Goal: Book appointment/travel/reservation

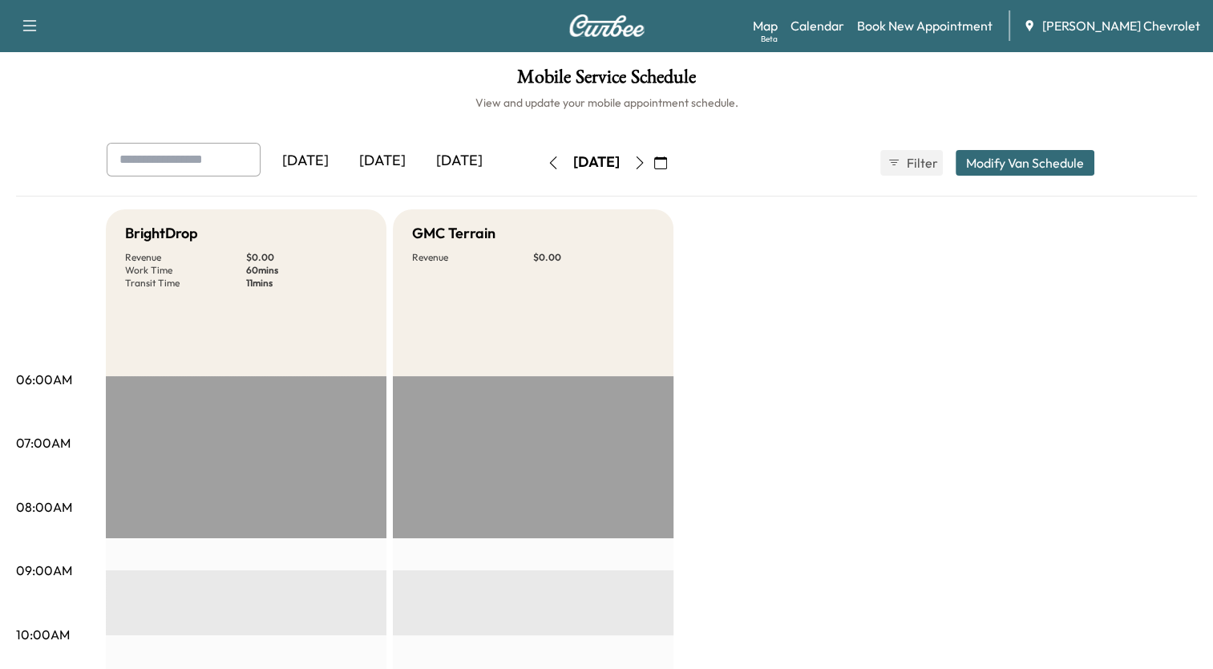
click at [667, 162] on icon "button" at bounding box center [660, 162] width 13 height 13
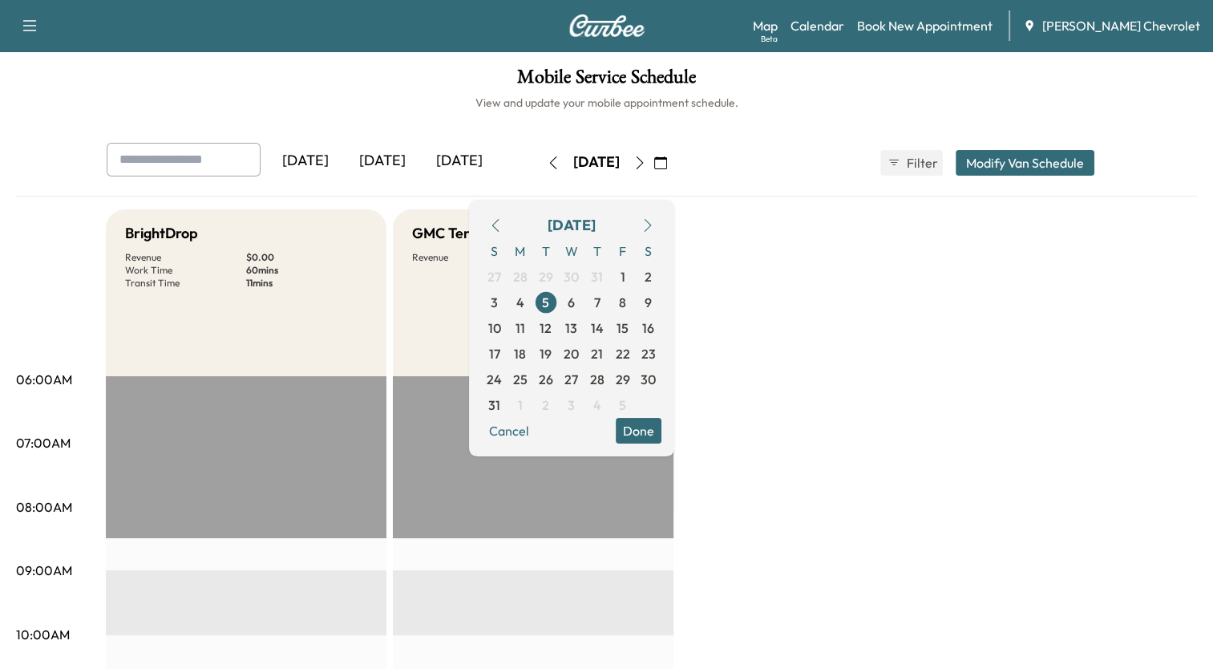
click at [651, 226] on icon "button" at bounding box center [647, 225] width 7 height 13
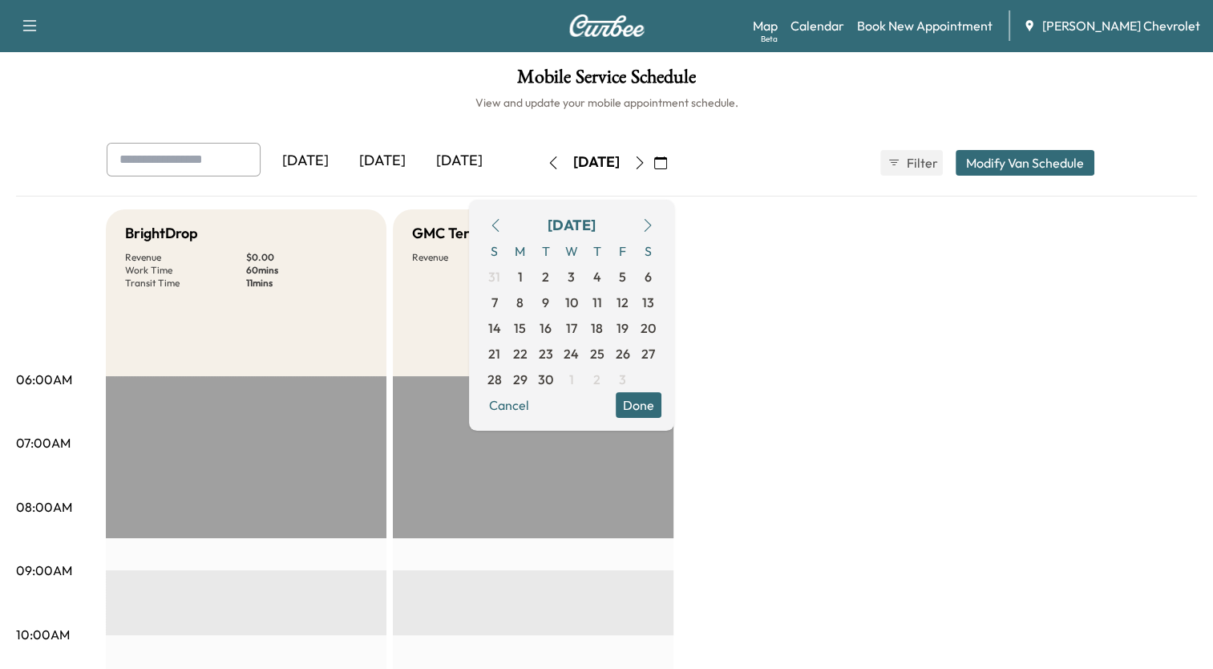
click at [651, 228] on icon "button" at bounding box center [647, 225] width 7 height 13
click at [629, 303] on span "10" at bounding box center [623, 302] width 14 height 19
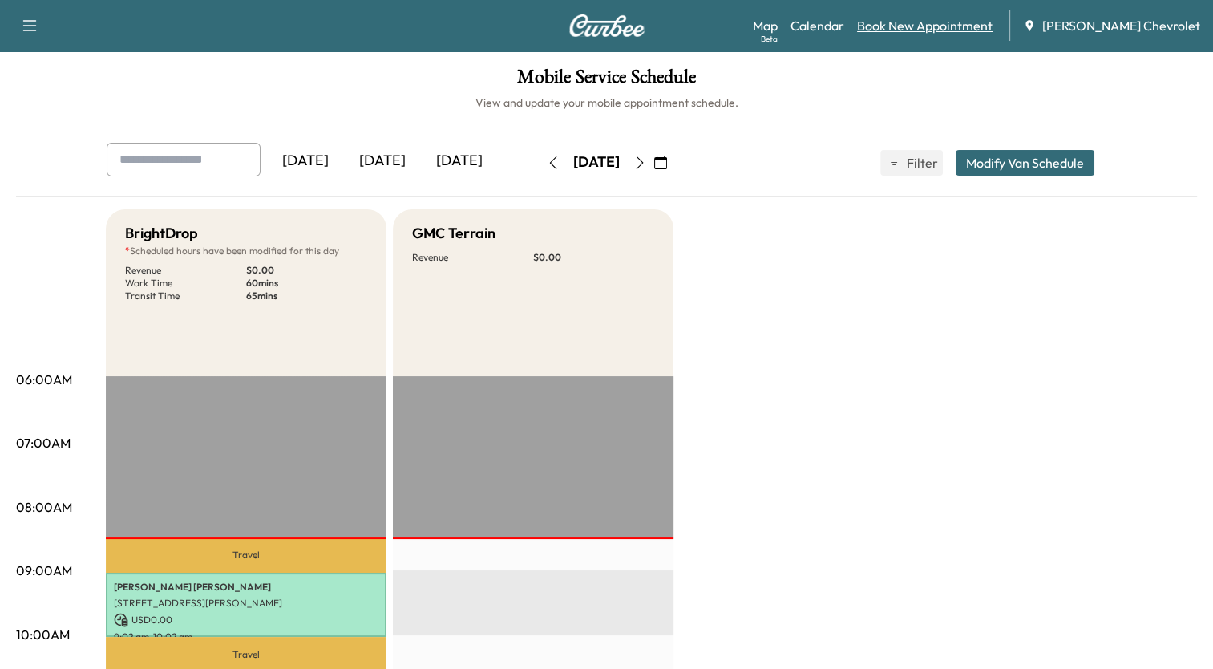
click at [942, 19] on link "Book New Appointment" at bounding box center [924, 25] width 135 height 19
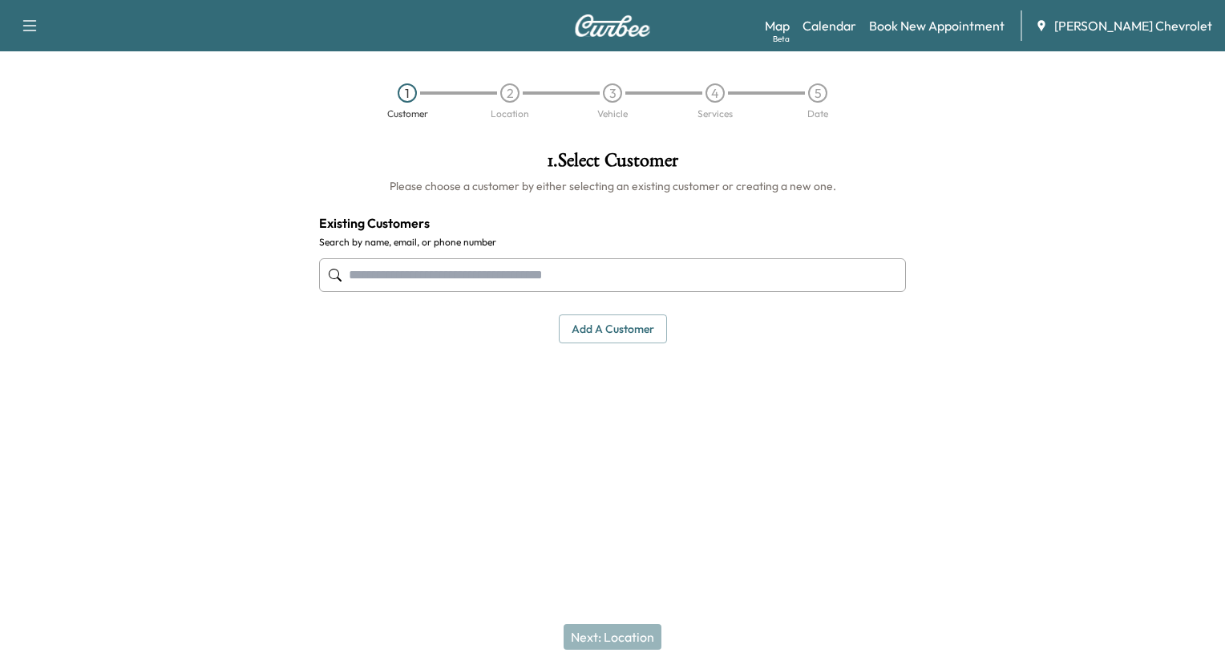
click at [748, 268] on input "text" at bounding box center [612, 275] width 587 height 34
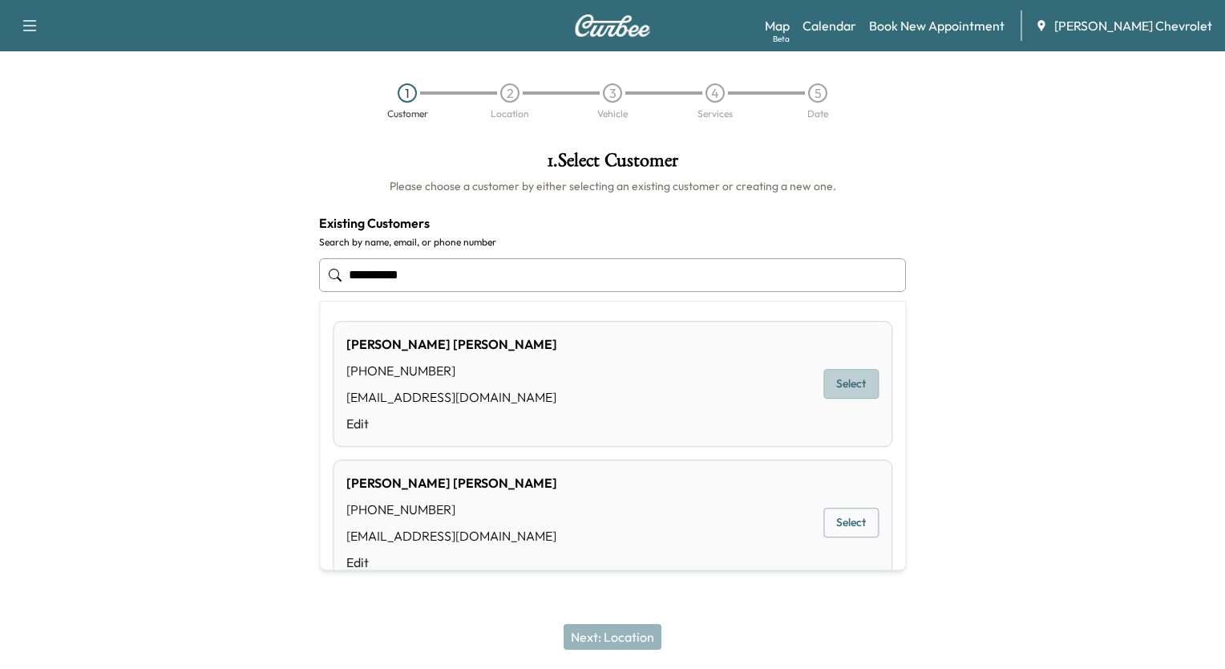
click at [839, 385] on button "Select" at bounding box center [850, 384] width 55 height 30
type input "**********"
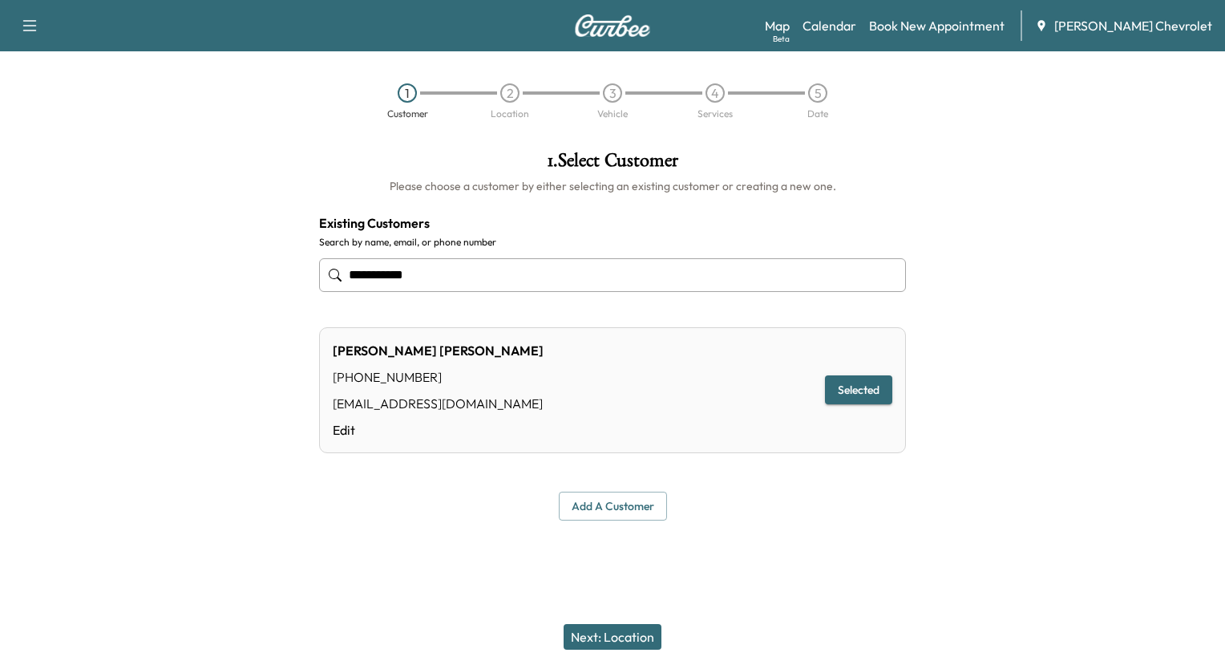
click at [623, 639] on button "Next: Location" at bounding box center [613, 637] width 98 height 26
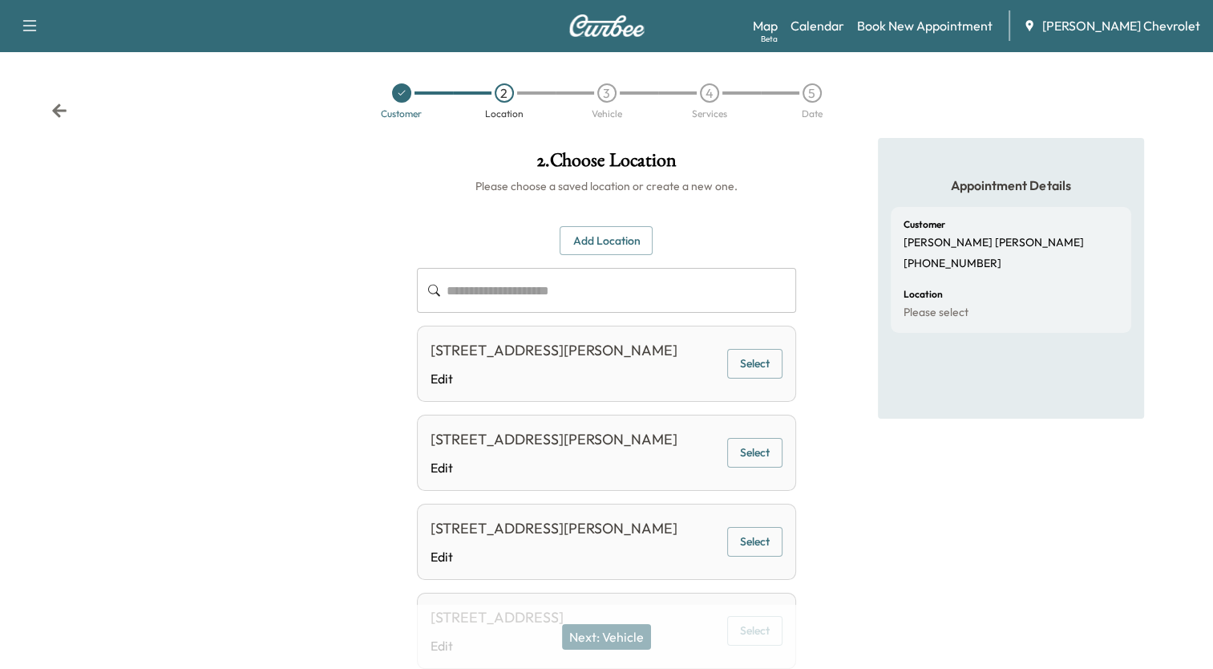
click at [756, 376] on button "Select" at bounding box center [754, 364] width 55 height 30
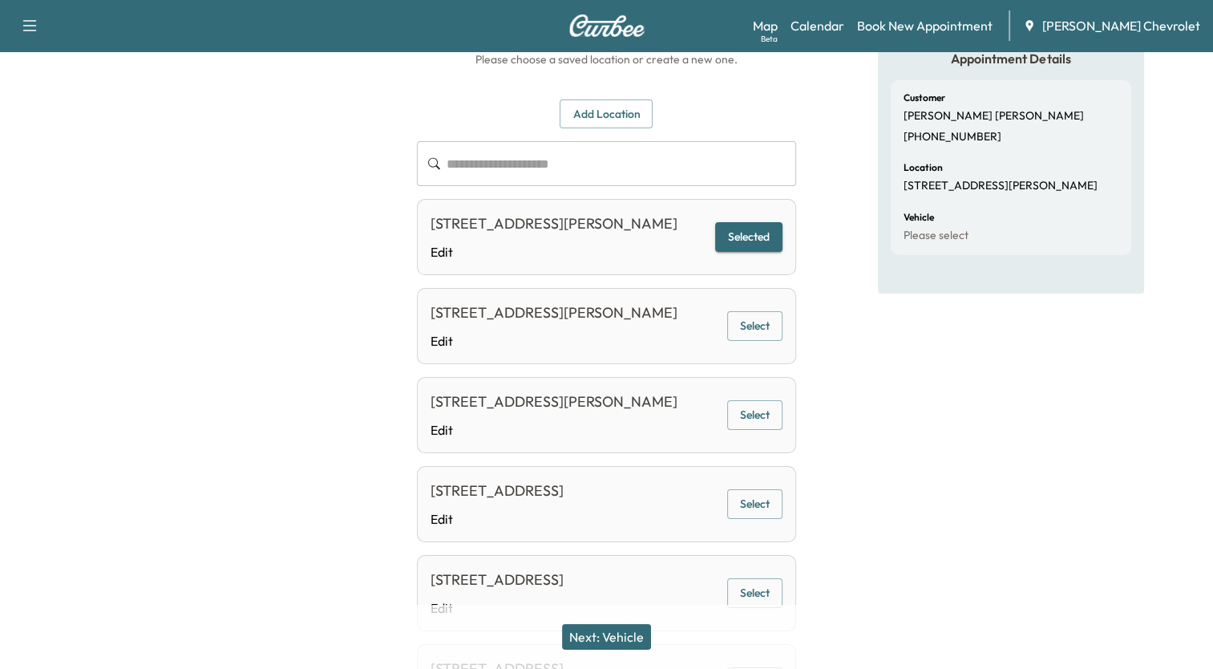
scroll to position [160, 0]
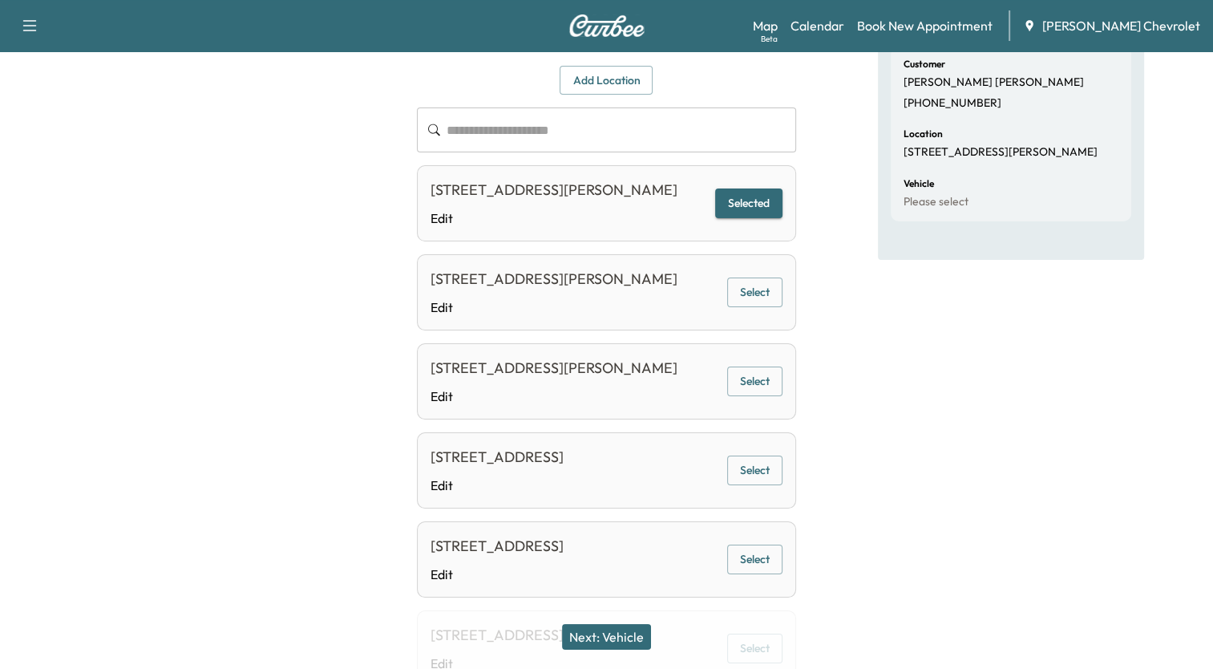
click at [618, 635] on button "Next: Vehicle" at bounding box center [606, 637] width 89 height 26
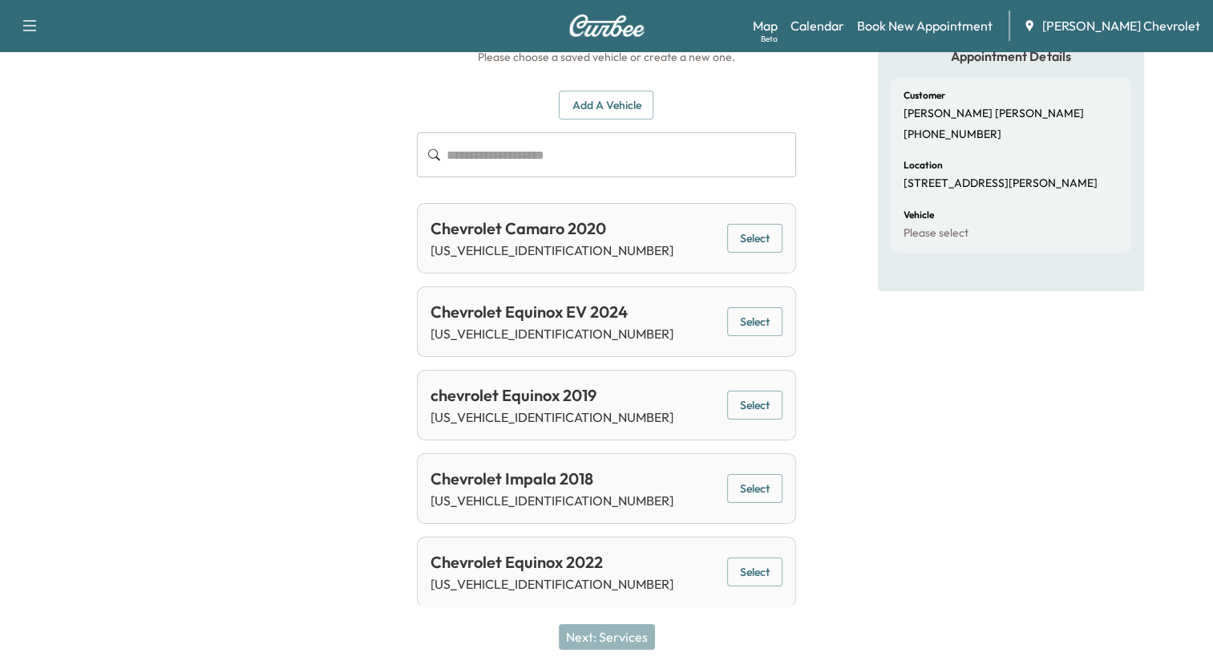
click at [754, 322] on button "Select" at bounding box center [754, 322] width 55 height 30
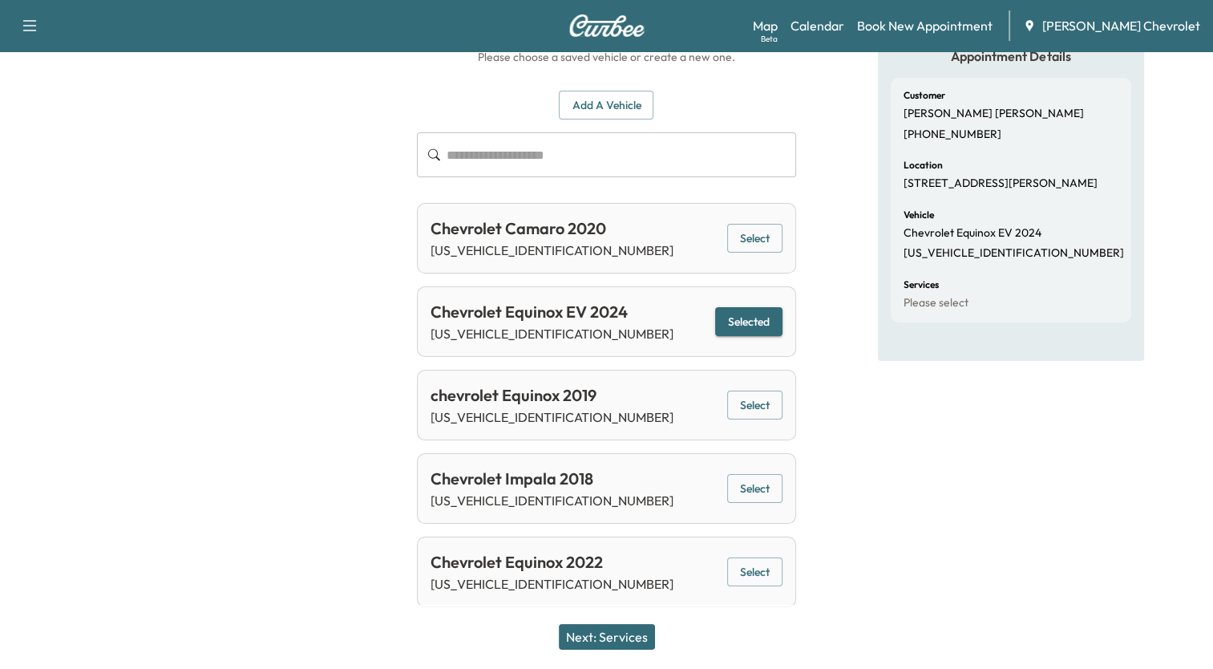
click at [619, 635] on button "Next: Services" at bounding box center [607, 637] width 96 height 26
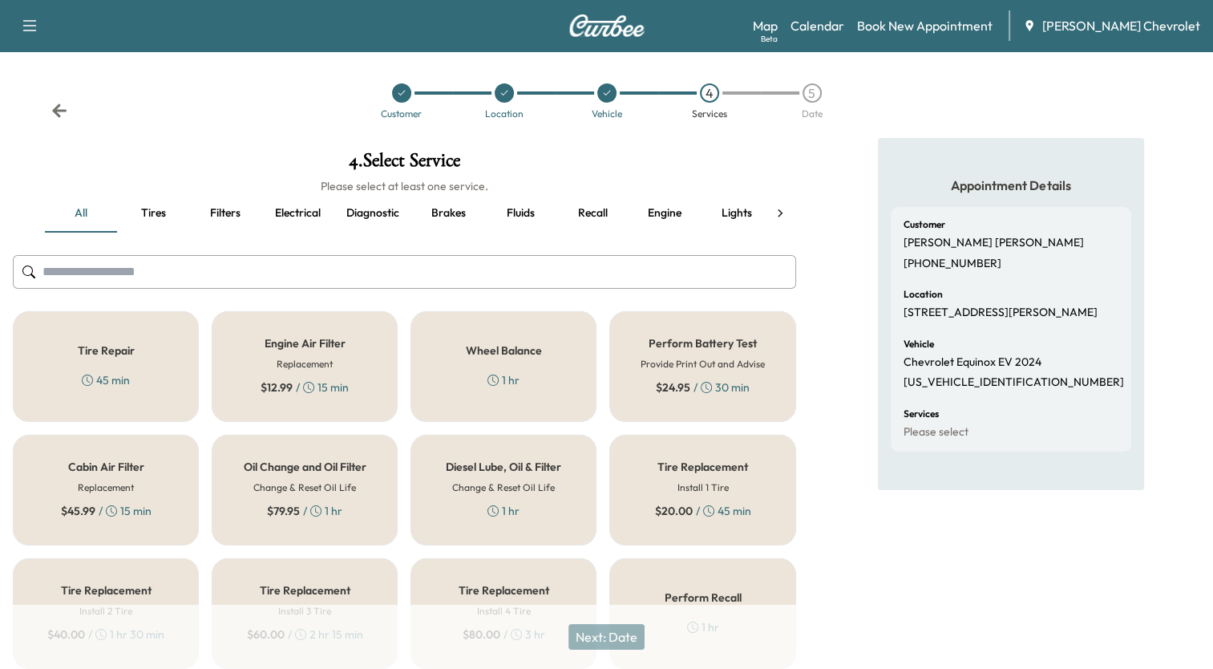
click at [88, 353] on h5 "Tire Repair" at bounding box center [106, 350] width 57 height 11
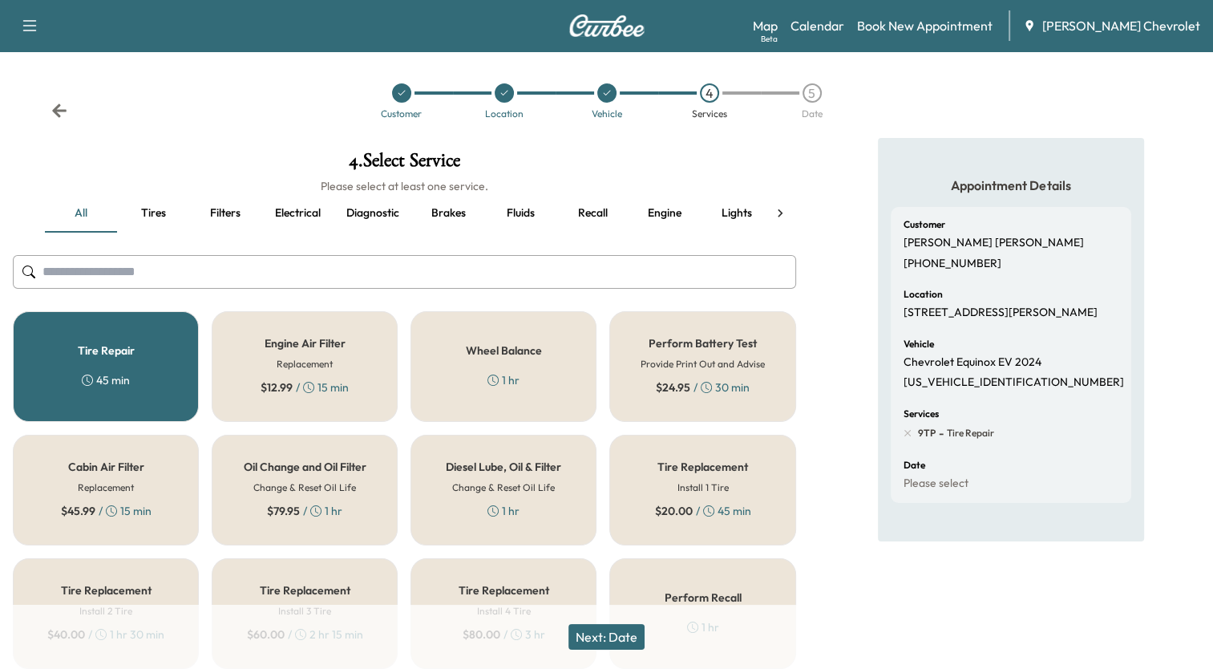
click at [615, 635] on button "Next: Date" at bounding box center [606, 637] width 76 height 26
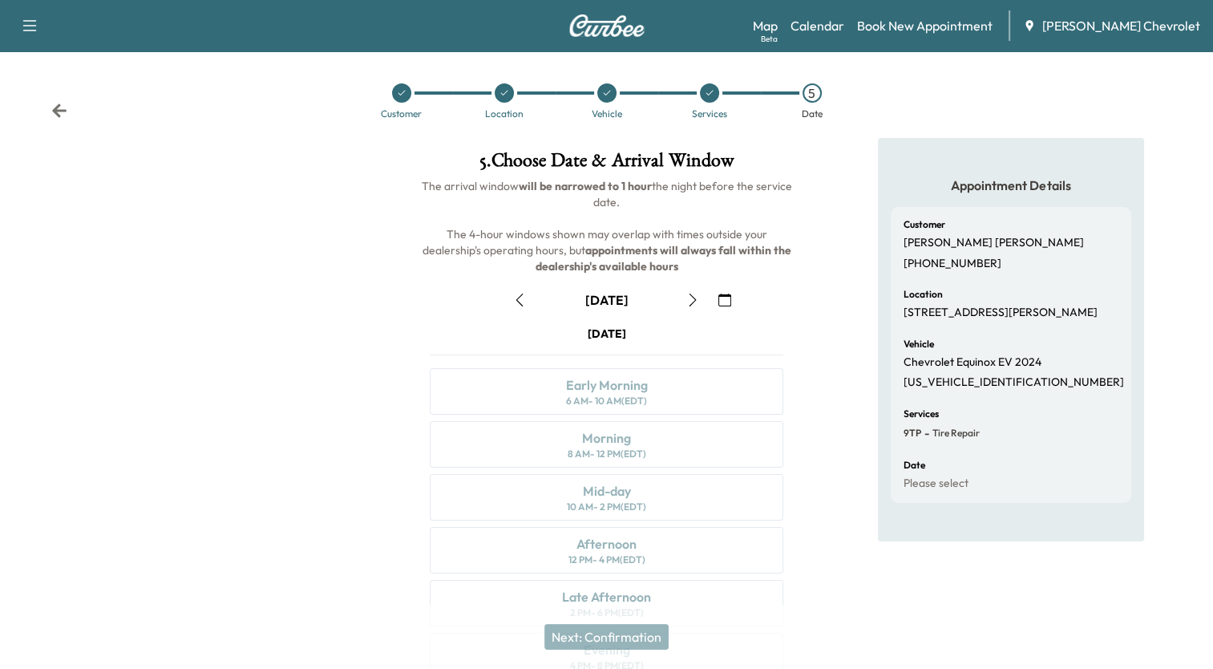
click at [521, 294] on icon "button" at bounding box center [519, 299] width 7 height 13
click at [625, 439] on div "Morning" at bounding box center [606, 437] width 49 height 19
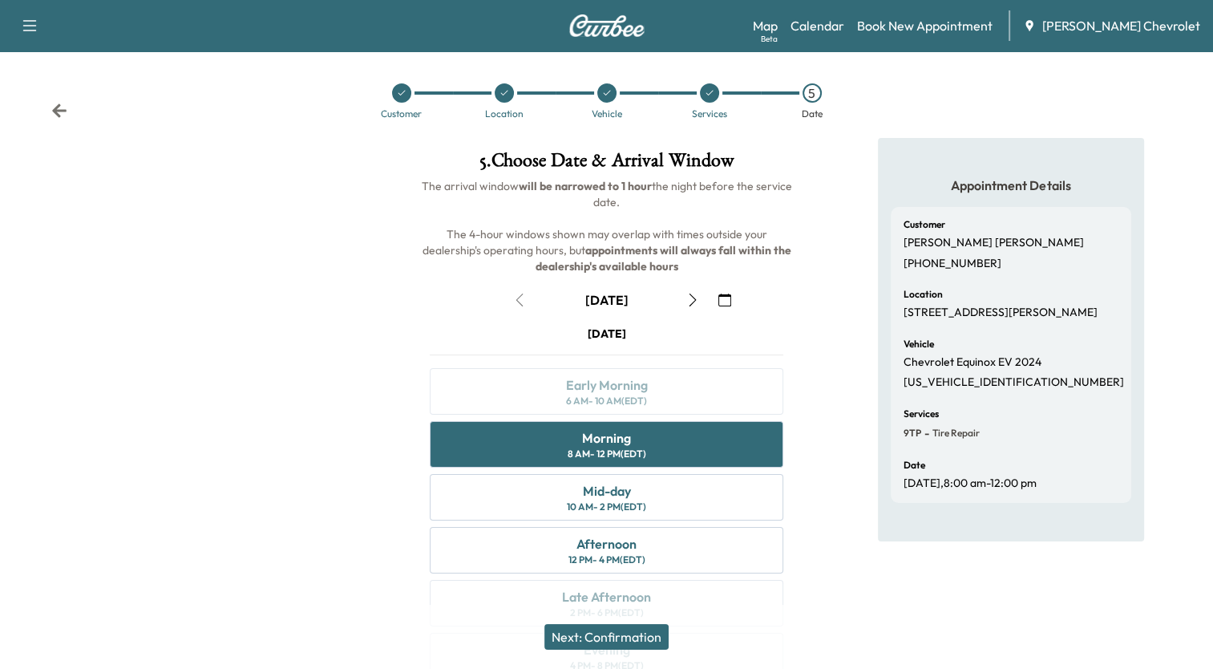
click at [620, 630] on button "Next: Confirmation" at bounding box center [606, 637] width 124 height 26
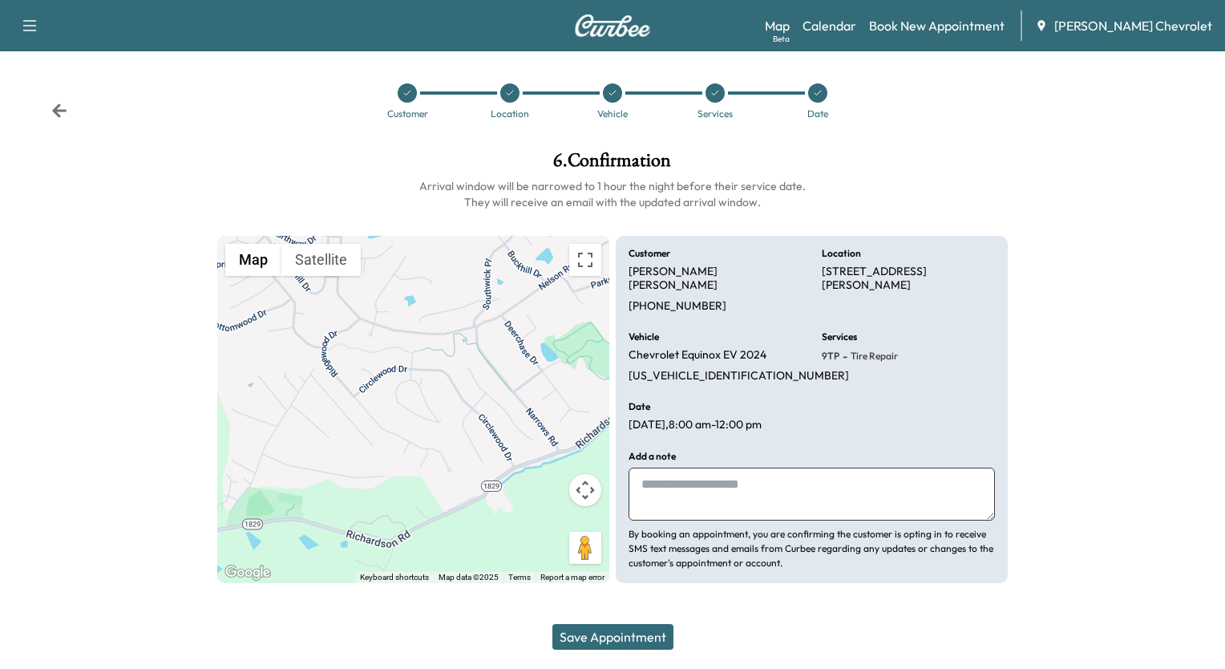
click at [657, 472] on textarea at bounding box center [812, 493] width 366 height 53
type textarea "**********"
click at [616, 633] on button "Save Appointment" at bounding box center [612, 637] width 121 height 26
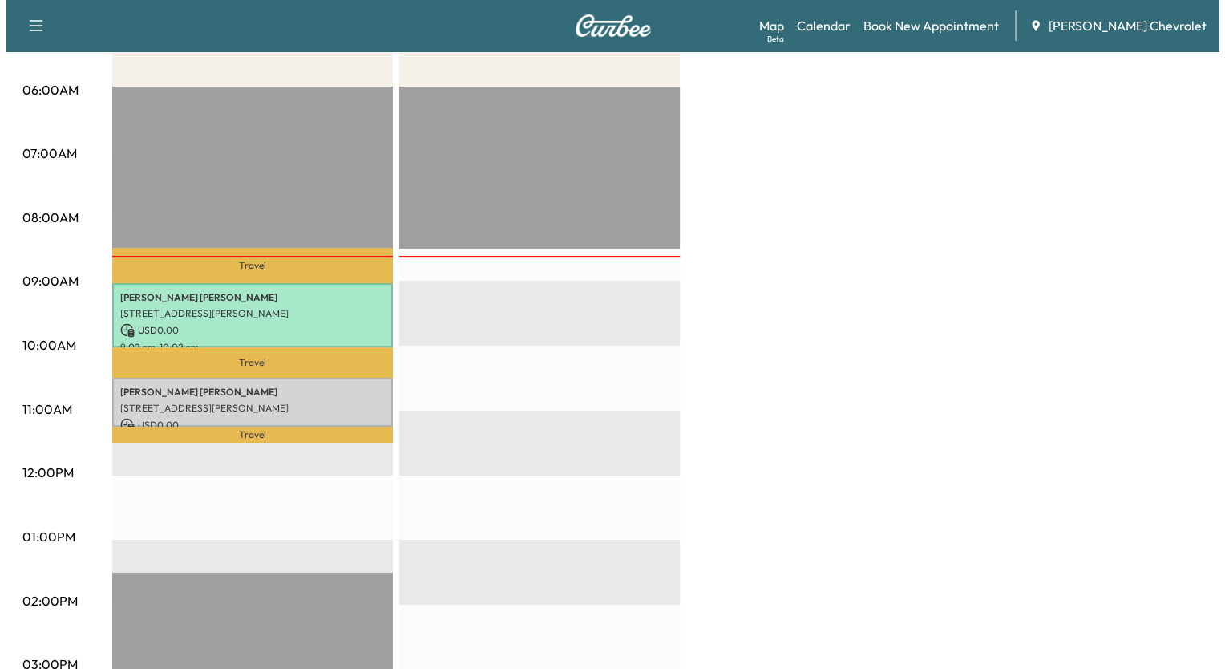
scroll to position [321, 0]
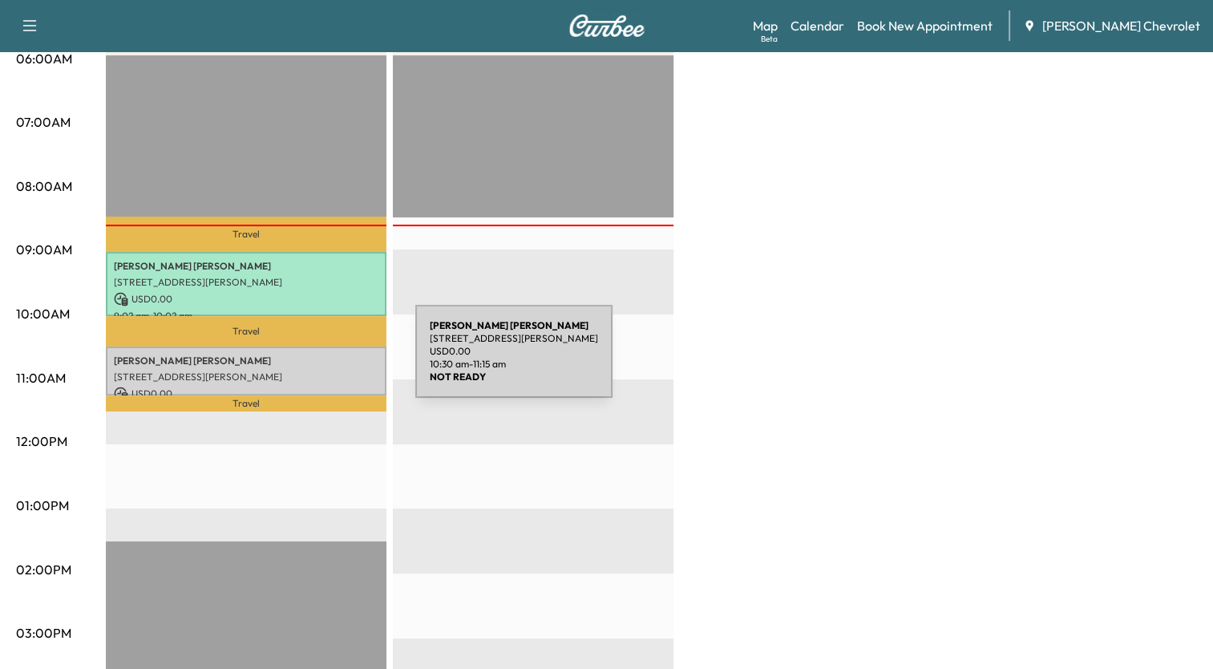
click at [295, 361] on p "[PERSON_NAME]" at bounding box center [246, 360] width 265 height 13
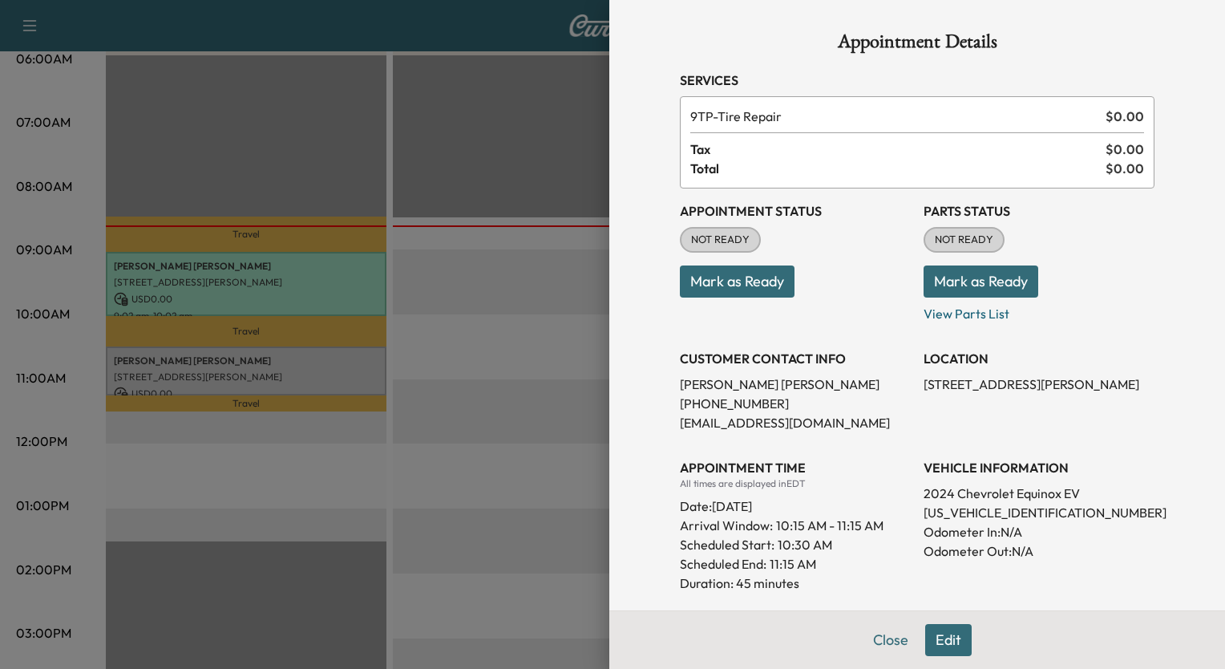
click at [948, 641] on button "Edit" at bounding box center [948, 640] width 46 height 32
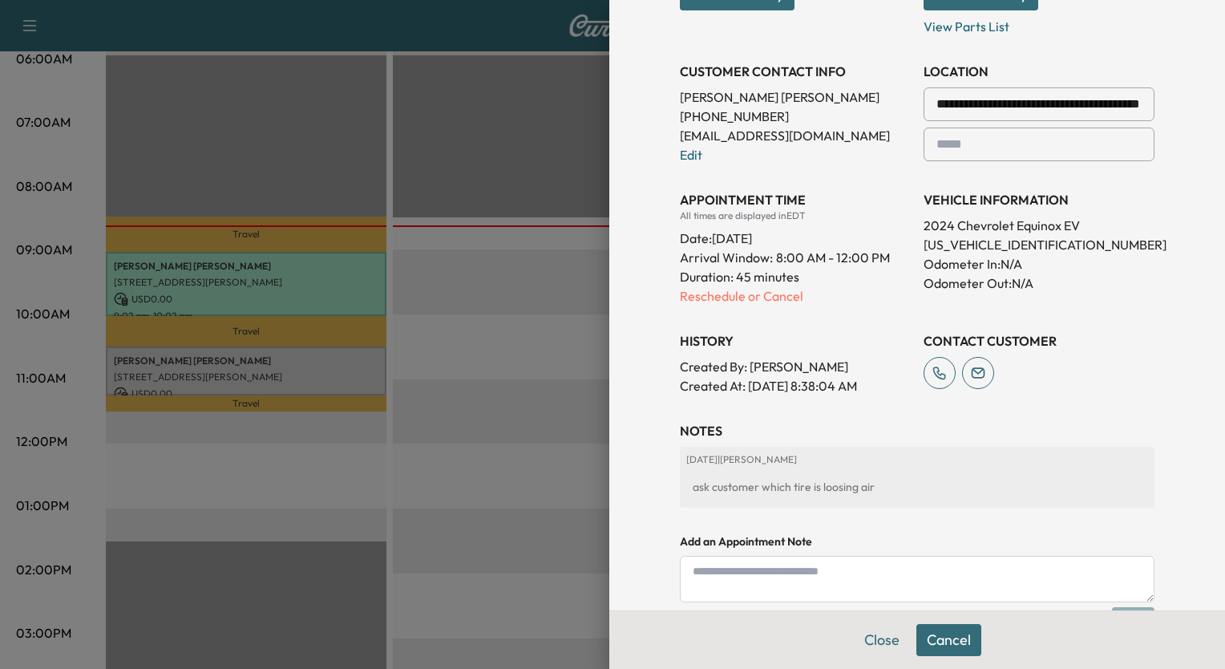
click at [732, 566] on textarea at bounding box center [917, 579] width 475 height 46
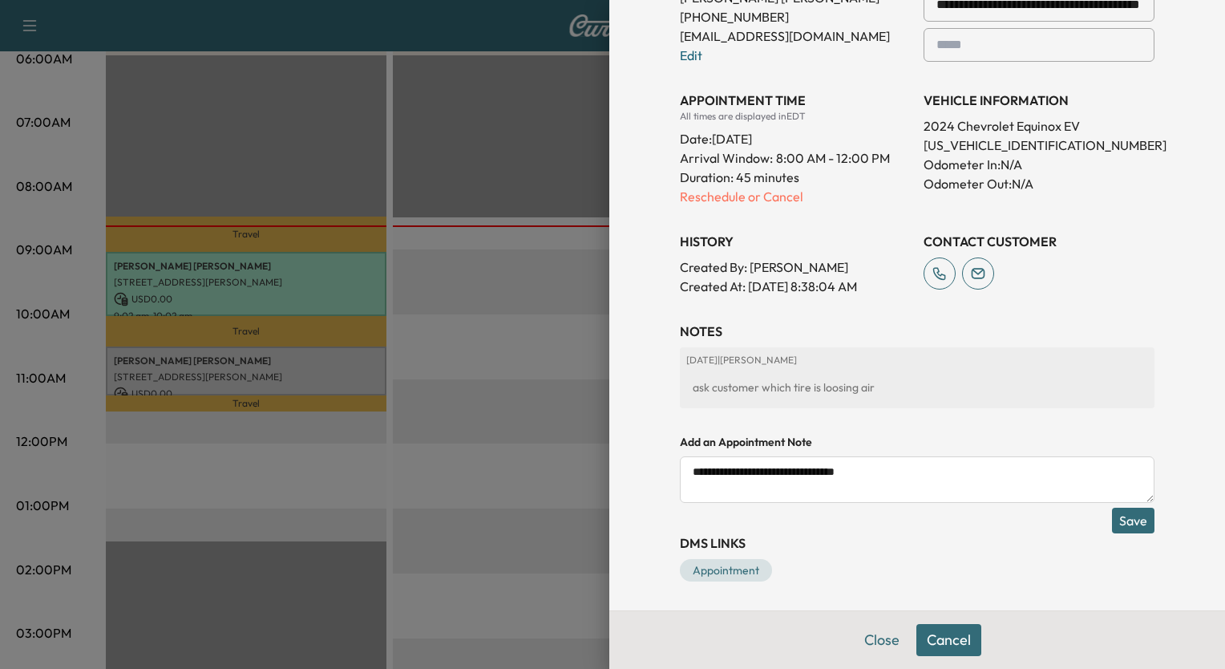
scroll to position [422, 0]
type textarea "**********"
click at [1130, 518] on button "Save" at bounding box center [1133, 519] width 42 height 26
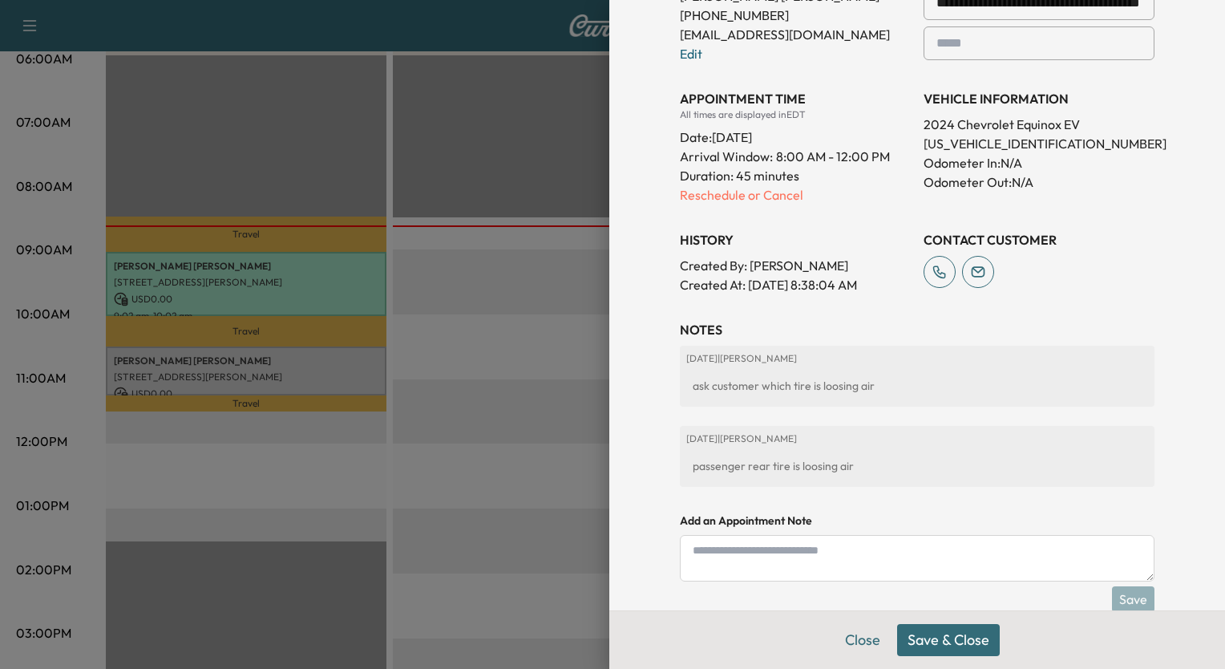
drag, startPoint x: 963, startPoint y: 643, endPoint x: 1029, endPoint y: 346, distance: 304.0
click at [963, 638] on button "Save & Close" at bounding box center [948, 640] width 103 height 32
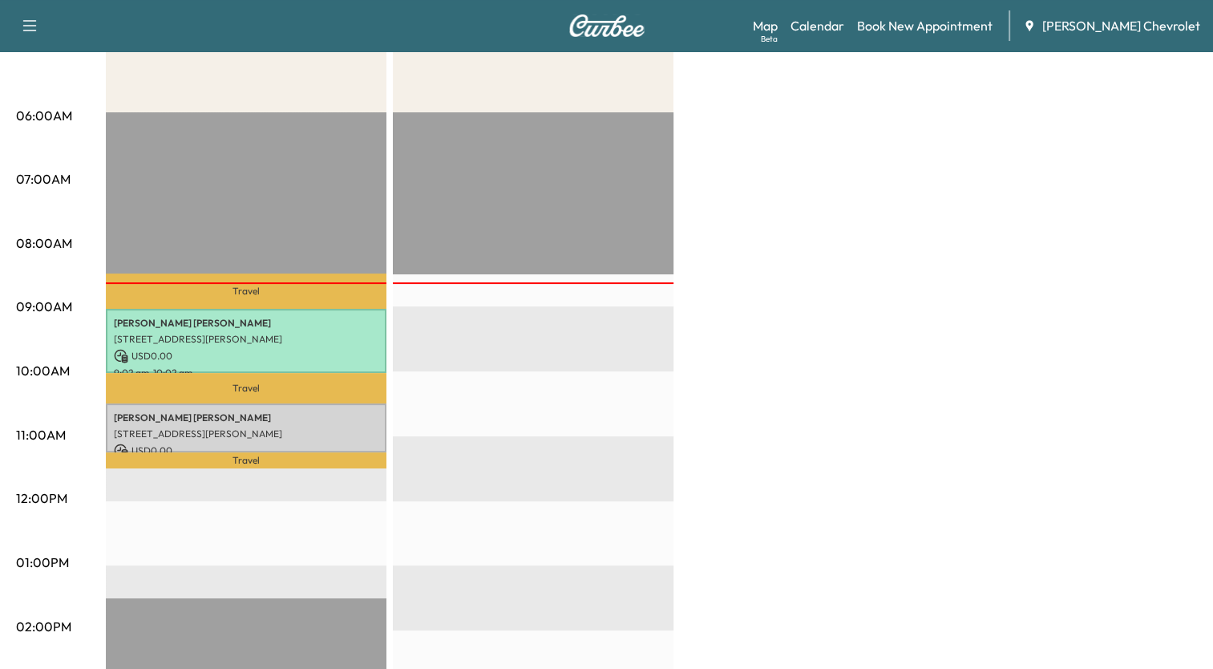
scroll to position [321, 0]
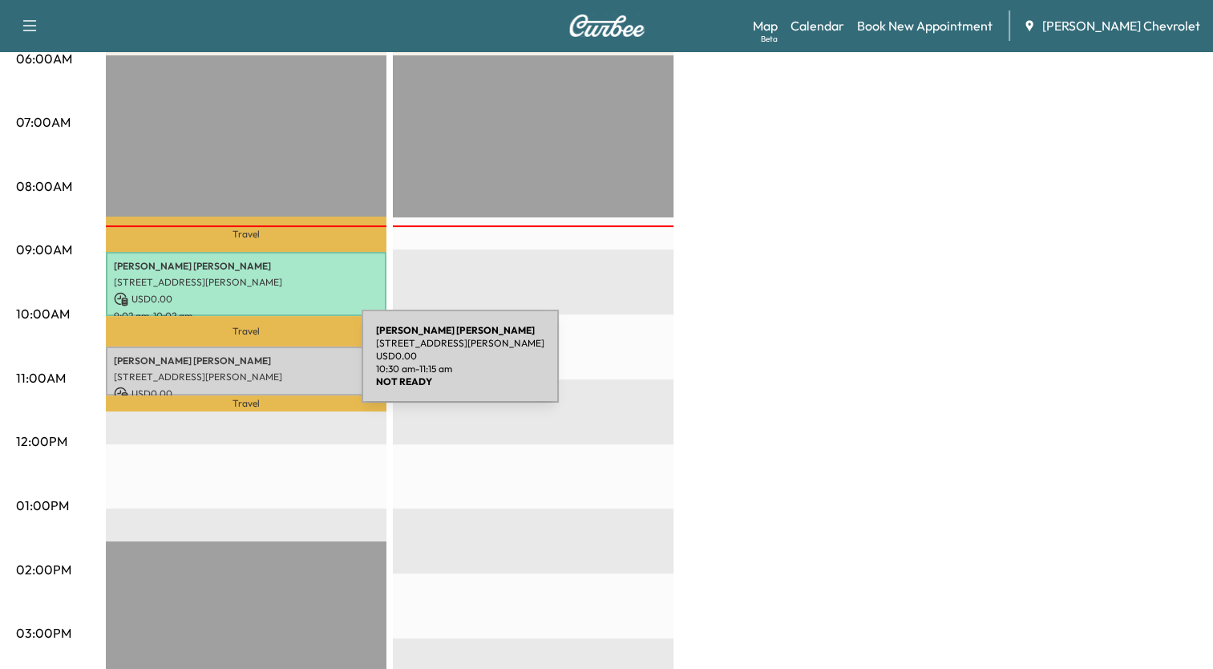
click at [241, 370] on p "[STREET_ADDRESS][PERSON_NAME]" at bounding box center [246, 376] width 265 height 13
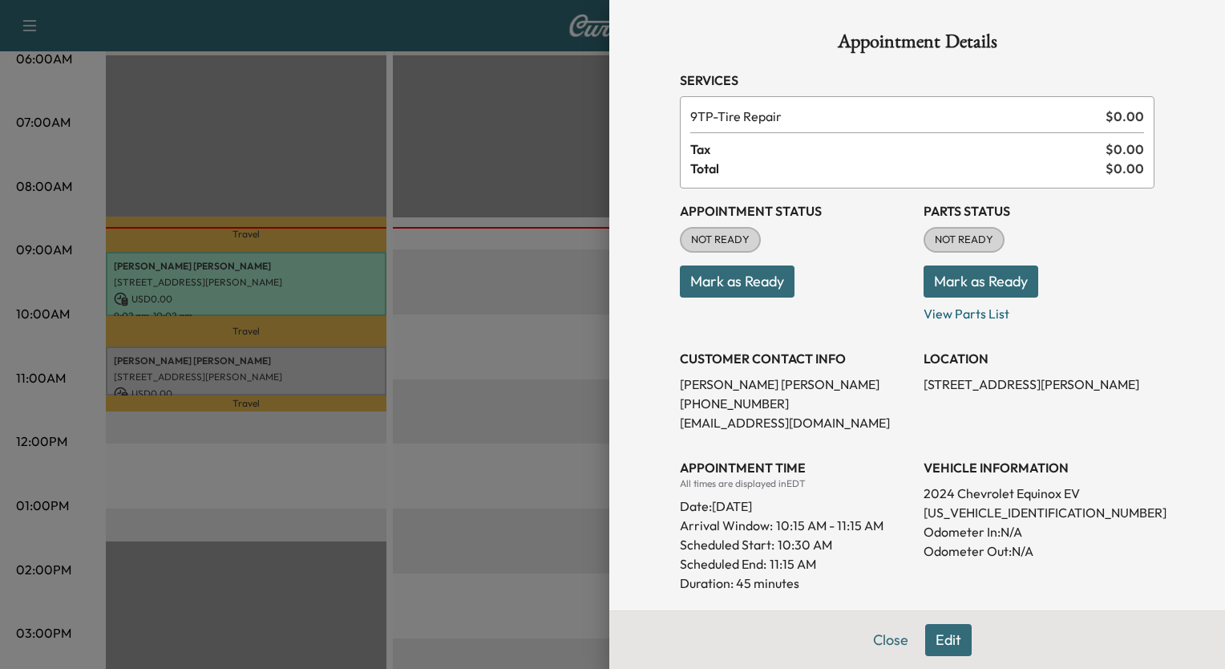
click at [507, 115] on div at bounding box center [612, 334] width 1225 height 669
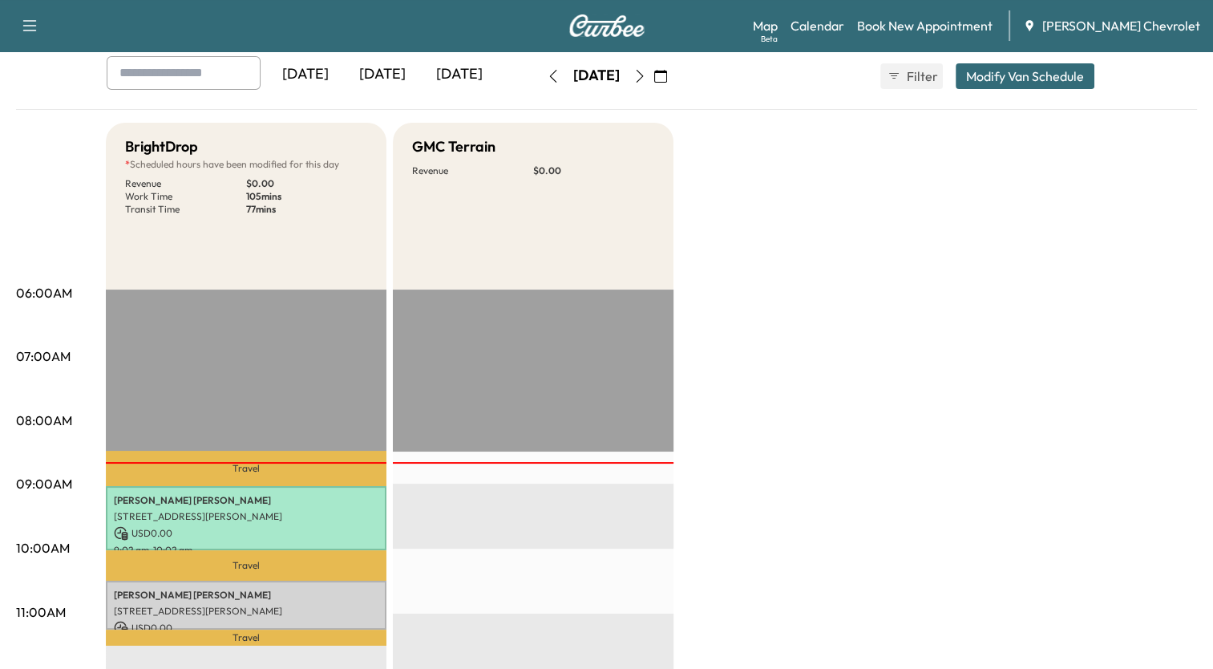
scroll to position [0, 0]
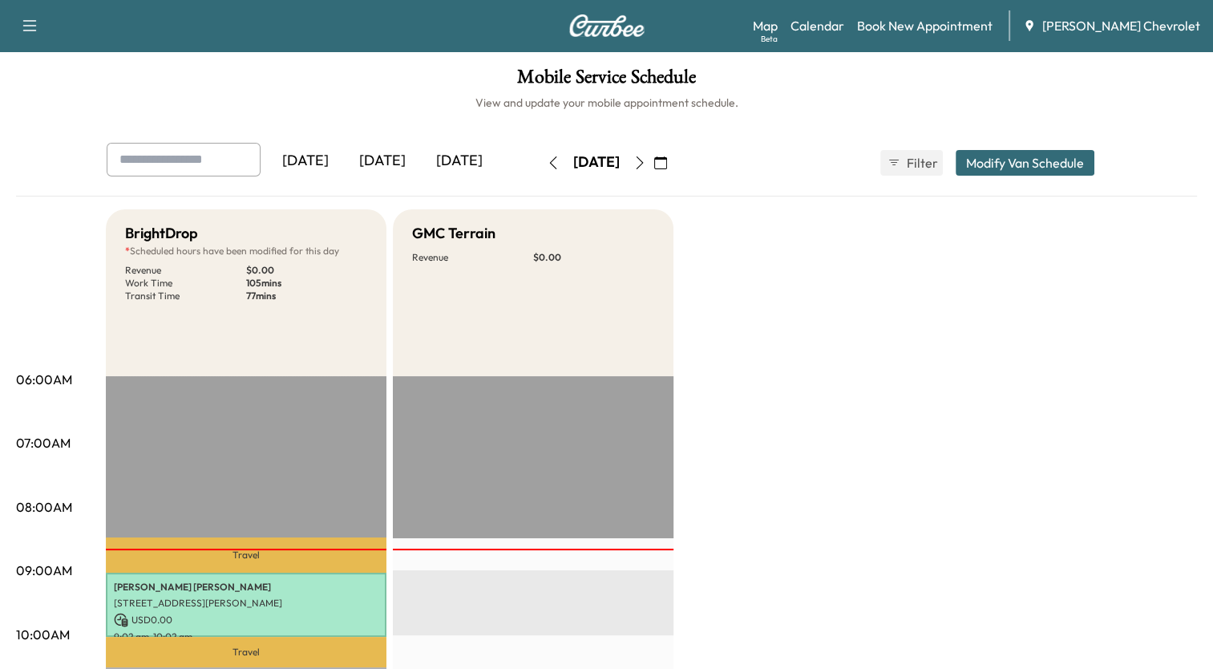
click at [1005, 160] on button "Modify Van Schedule" at bounding box center [1025, 163] width 139 height 26
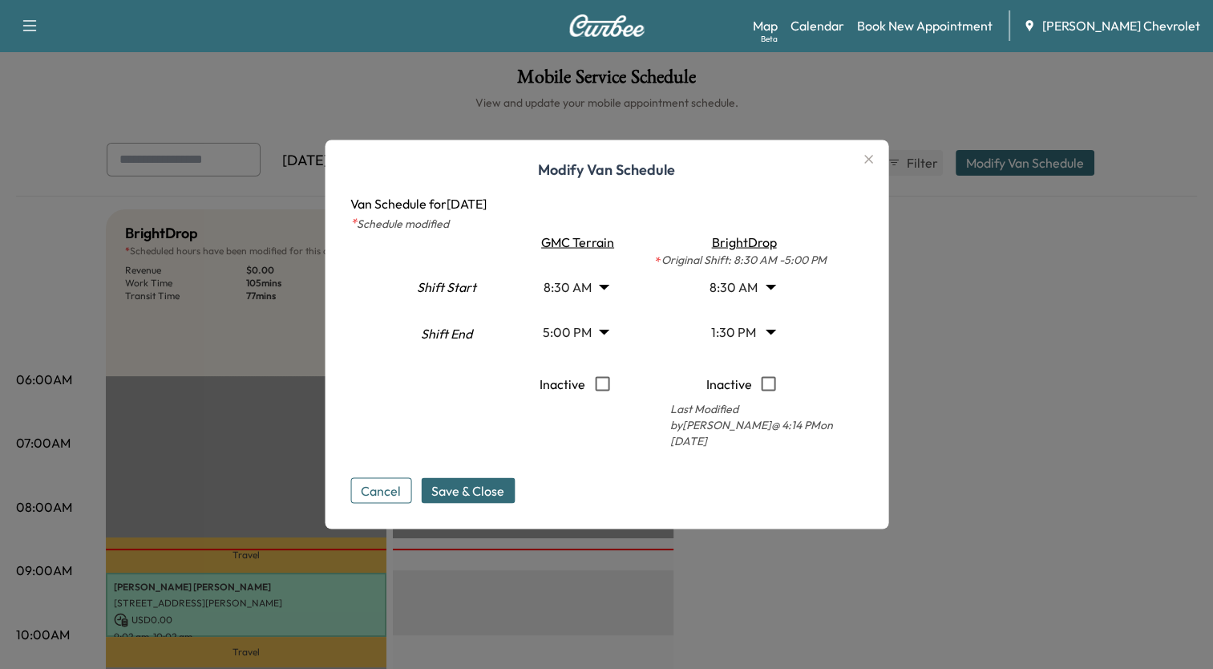
click at [871, 164] on icon "button" at bounding box center [868, 159] width 9 height 9
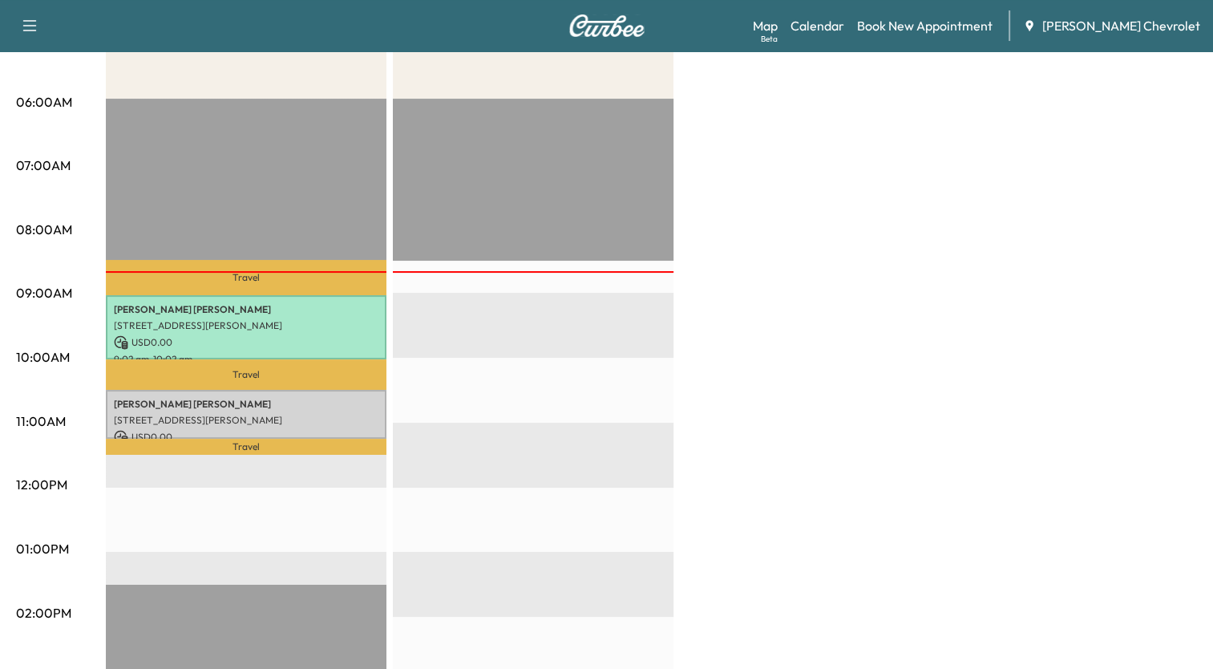
scroll to position [321, 0]
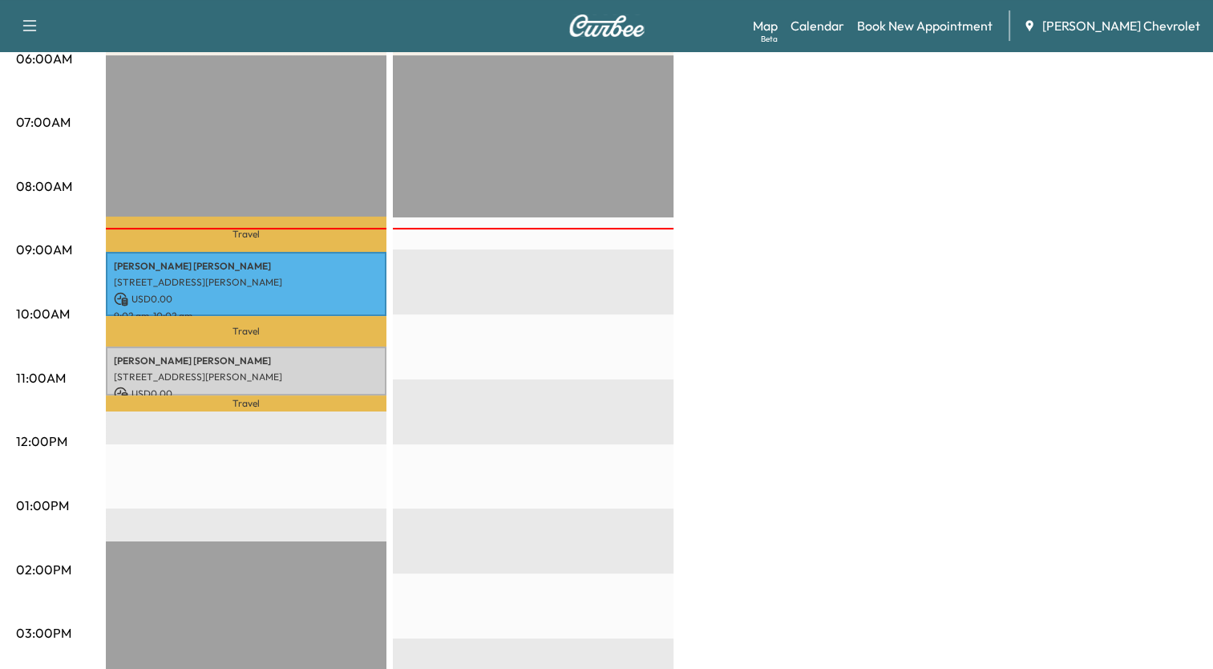
click at [772, 133] on div "BrightDrop * Scheduled hours have been modified for this day Revenue $ 0.00 Wor…" at bounding box center [651, 490] width 1091 height 1203
